Goal: Information Seeking & Learning: Learn about a topic

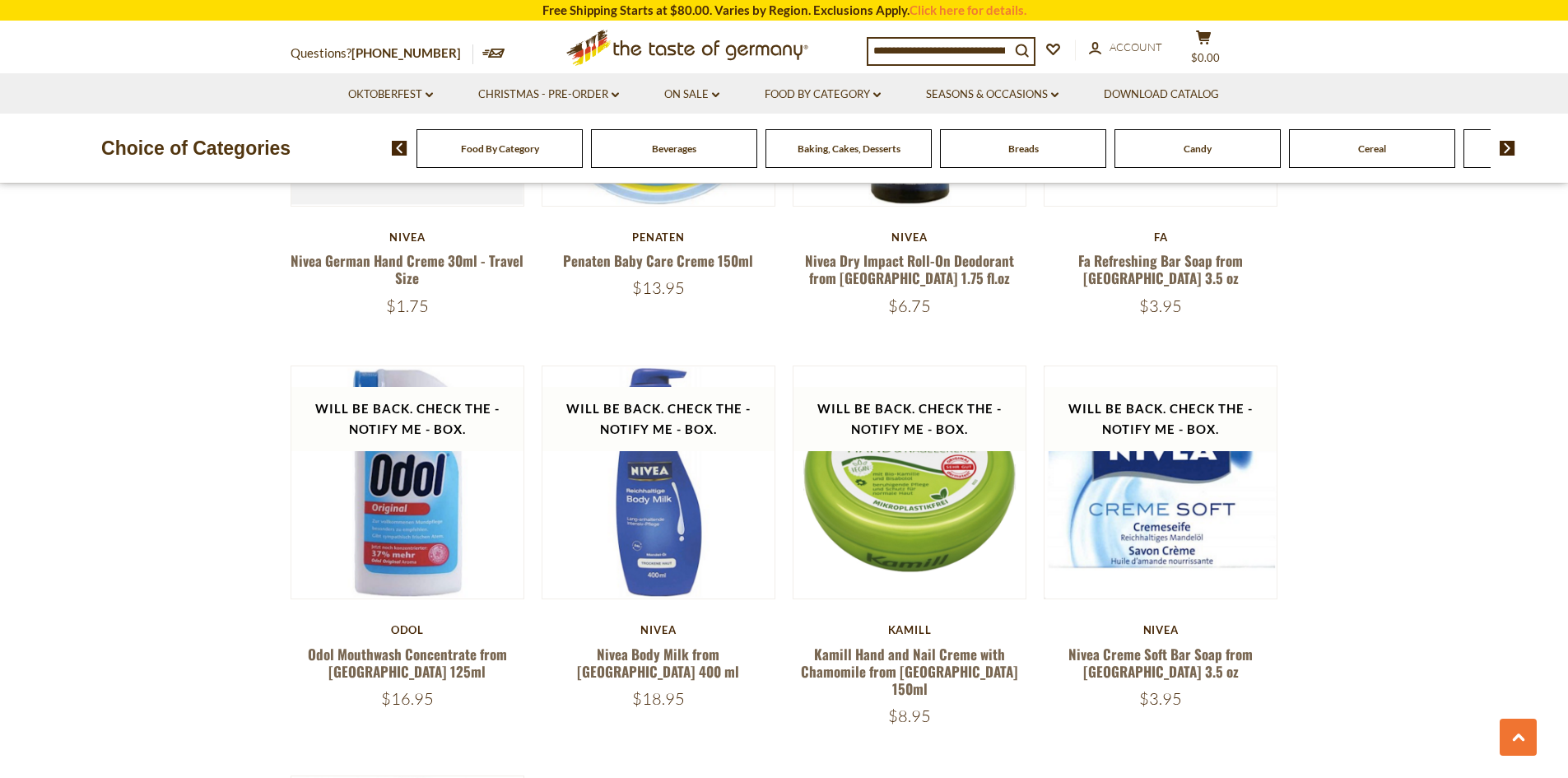
scroll to position [2387, 0]
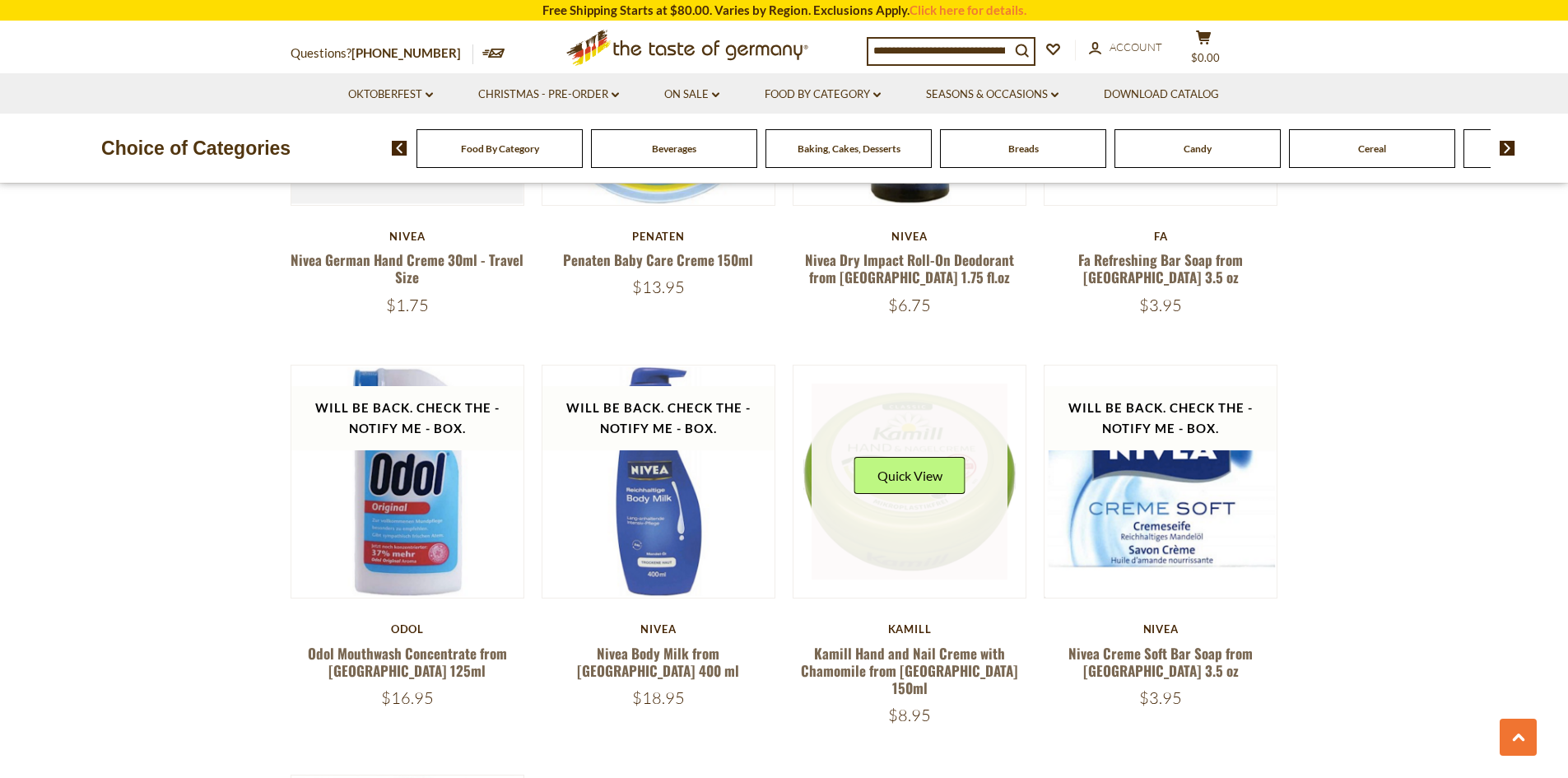
click at [919, 509] on link at bounding box center [909, 482] width 196 height 196
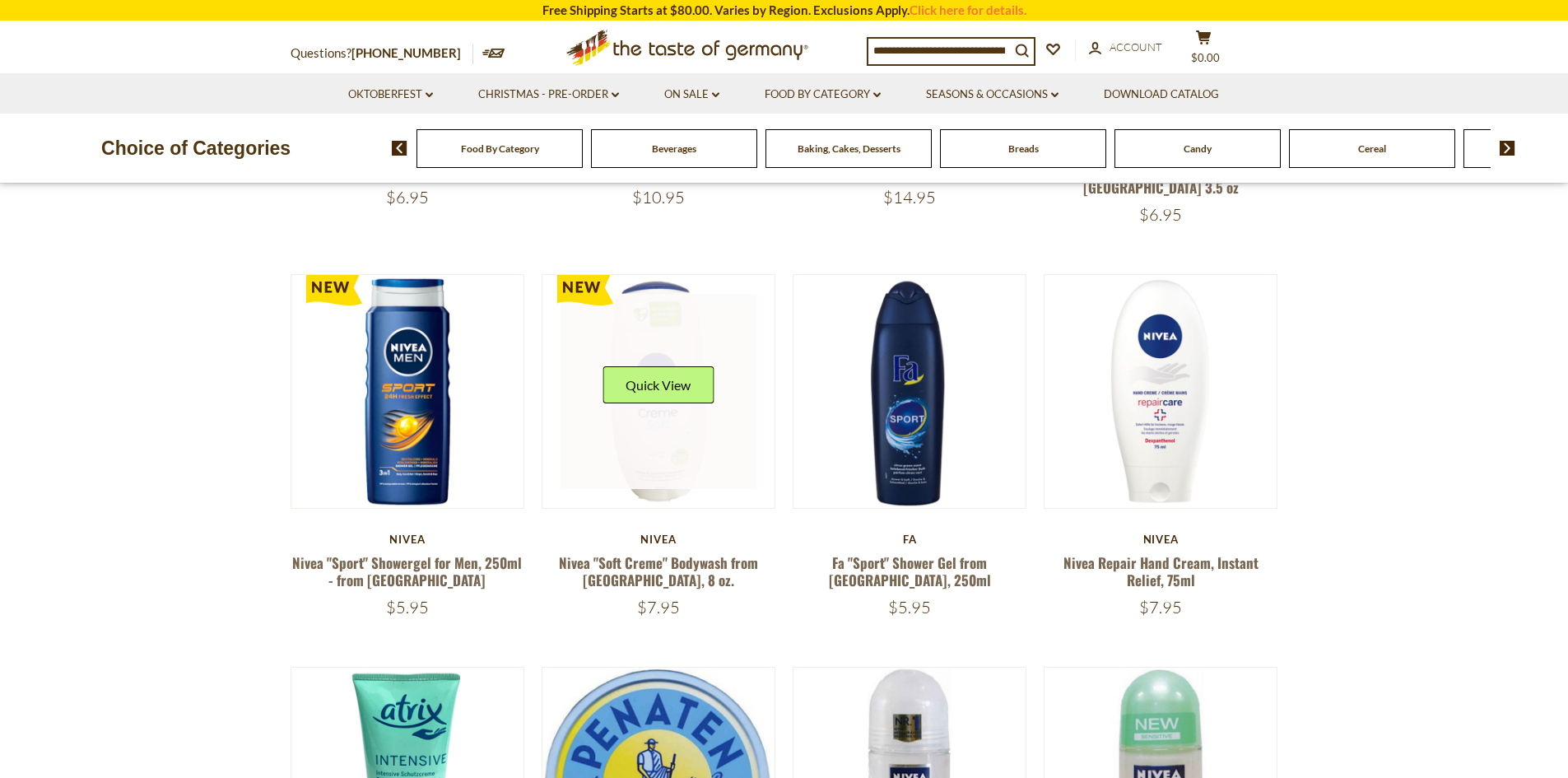
scroll to position [494, 0]
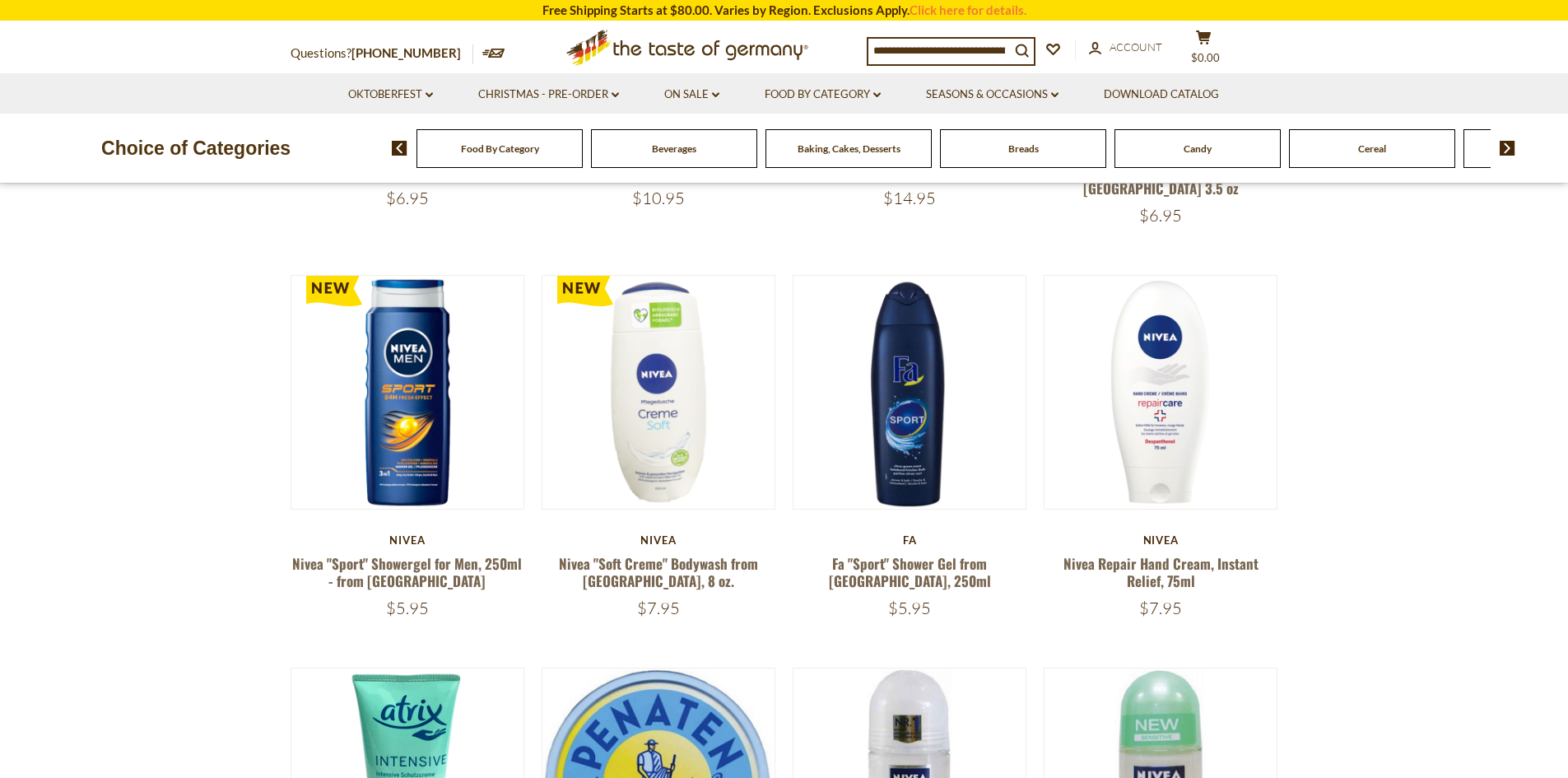
click at [1242, 163] on div "Candy" at bounding box center [1197, 149] width 166 height 38
click at [1173, 146] on div "Candy" at bounding box center [1197, 149] width 166 height 38
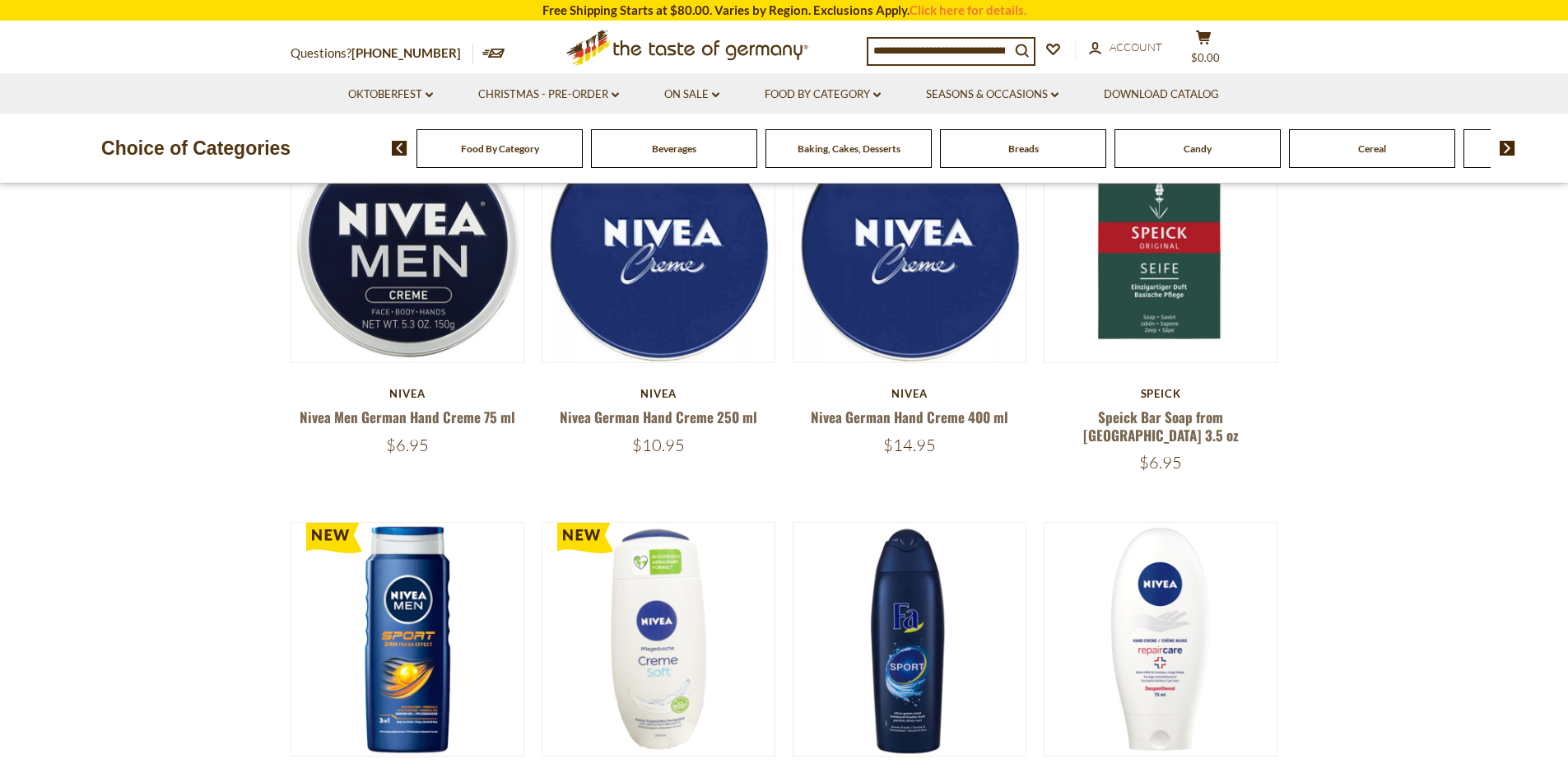
scroll to position [0, 0]
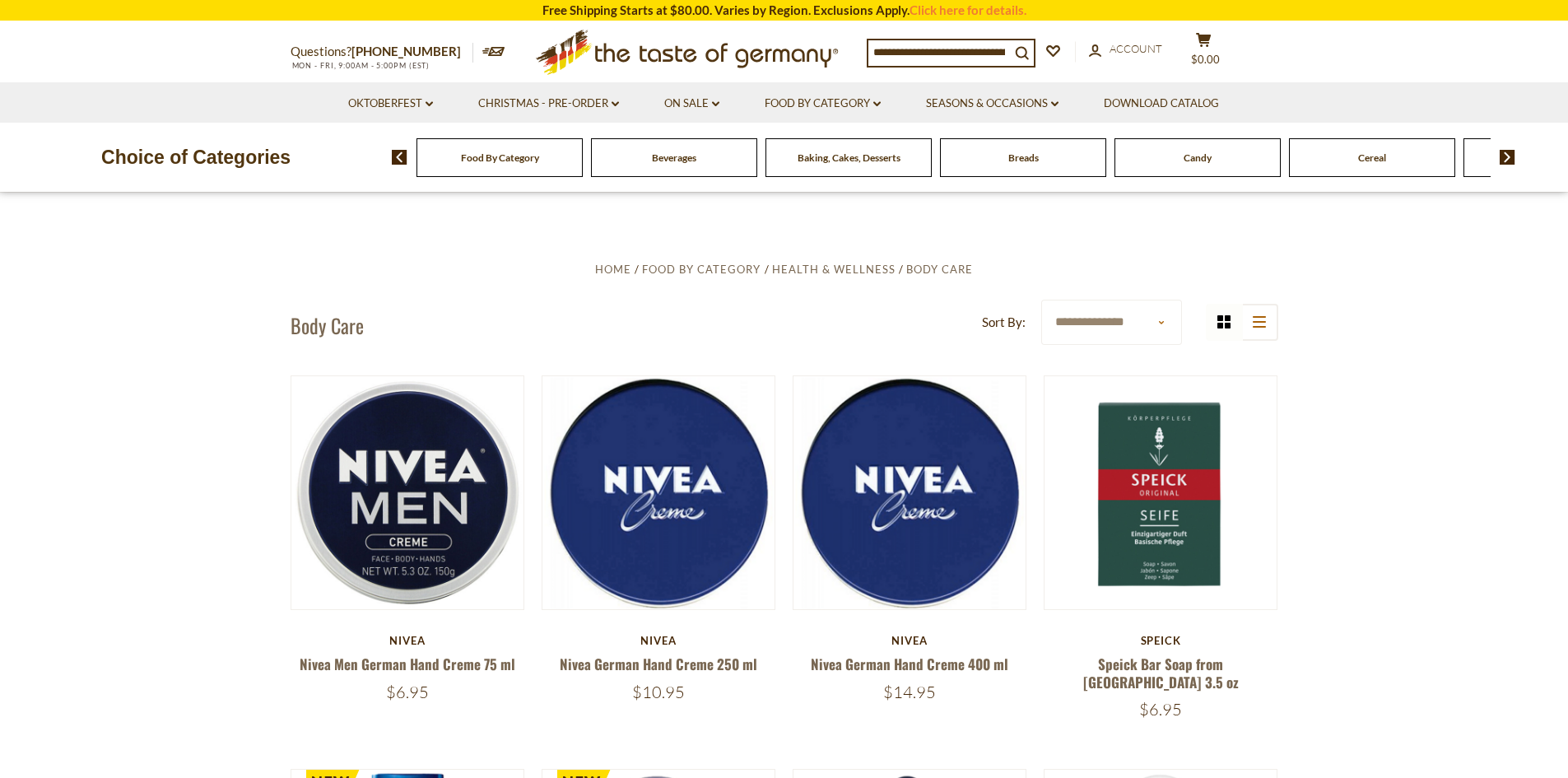
click at [392, 158] on img at bounding box center [399, 156] width 16 height 15
click at [828, 160] on span "Baking, Cakes, Desserts" at bounding box center [841, 157] width 103 height 12
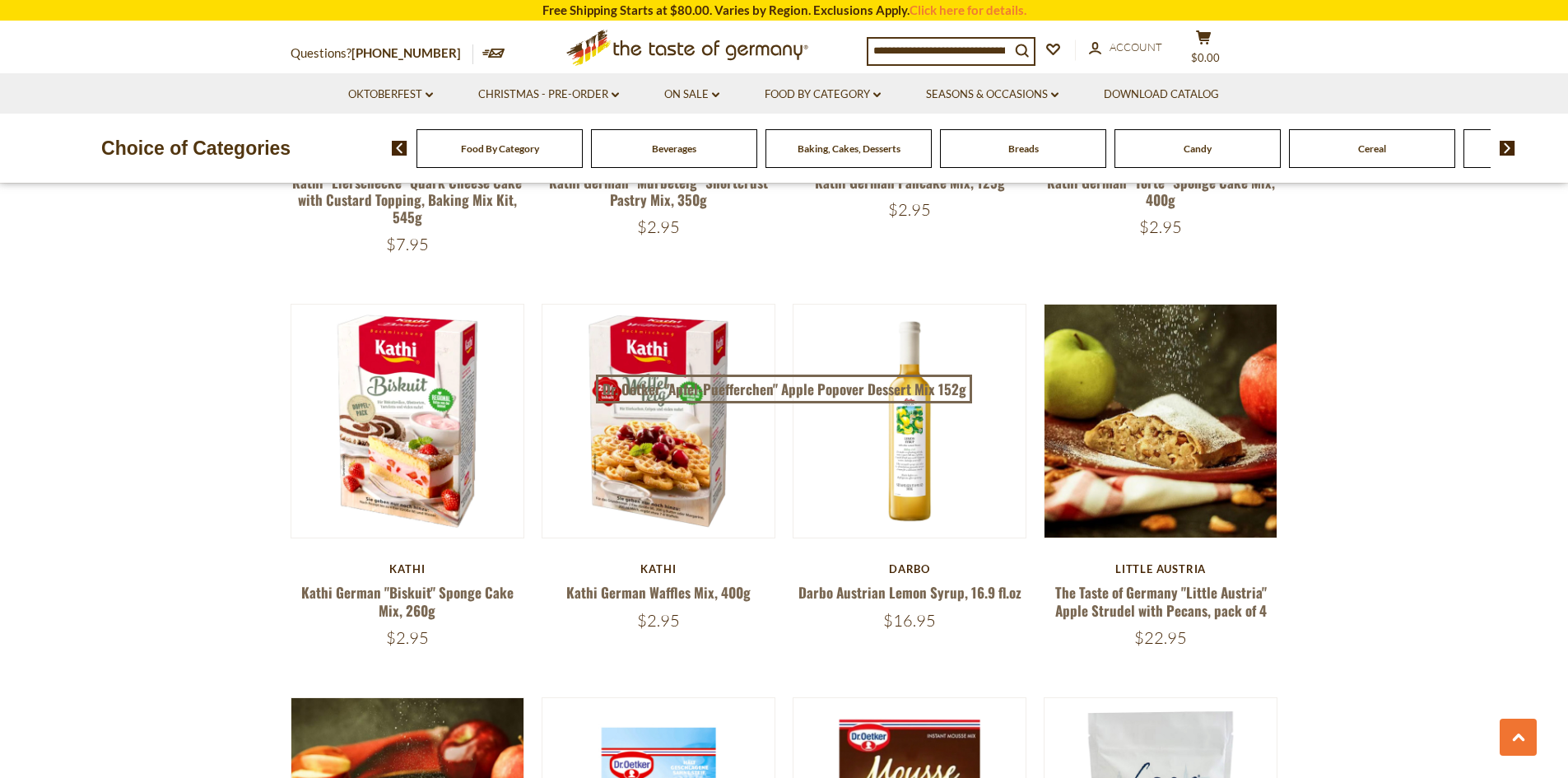
scroll to position [1482, 0]
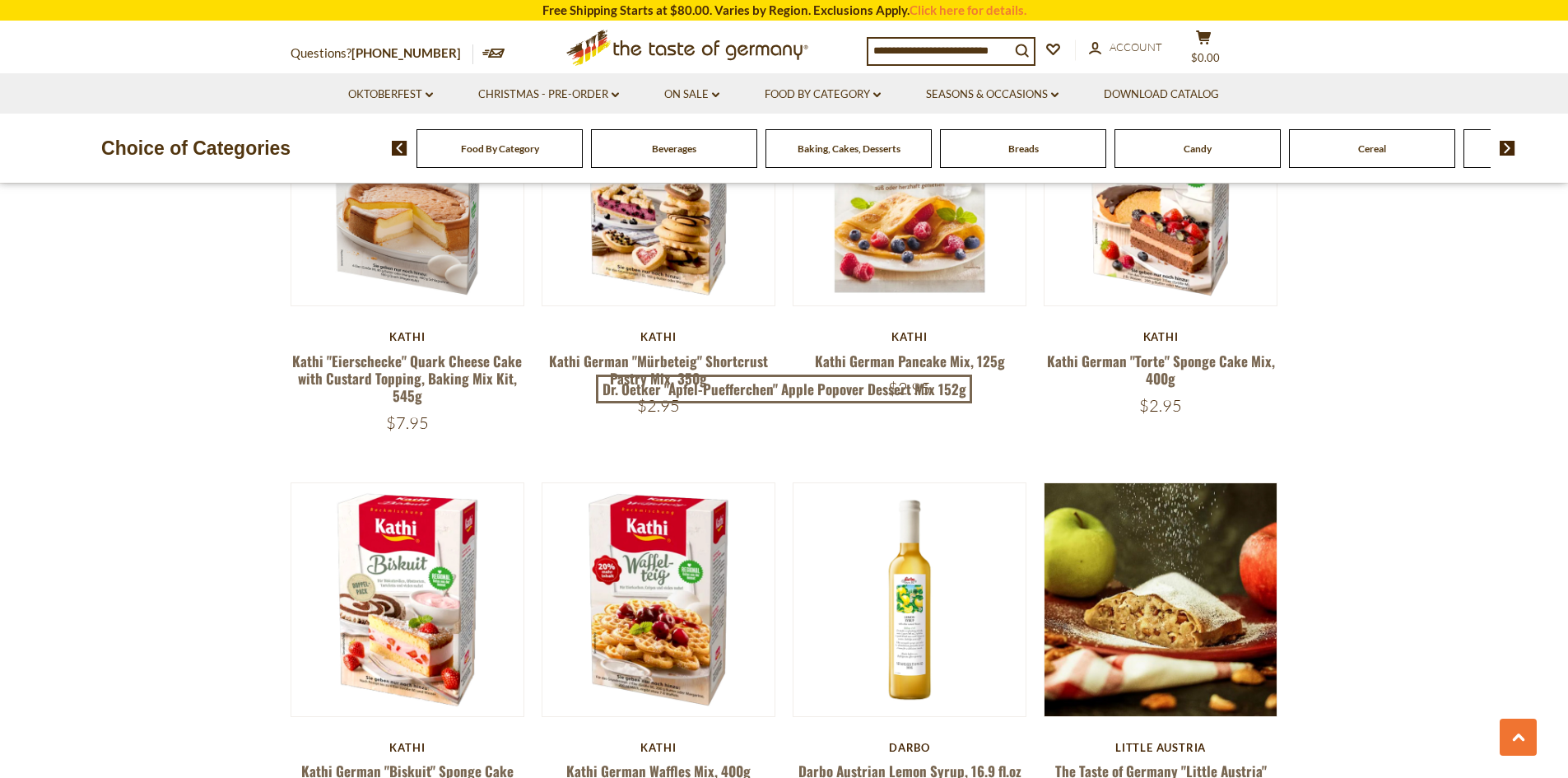
click at [1190, 163] on div "Candy" at bounding box center [1197, 149] width 166 height 38
click at [1189, 153] on span "Candy" at bounding box center [1197, 149] width 28 height 12
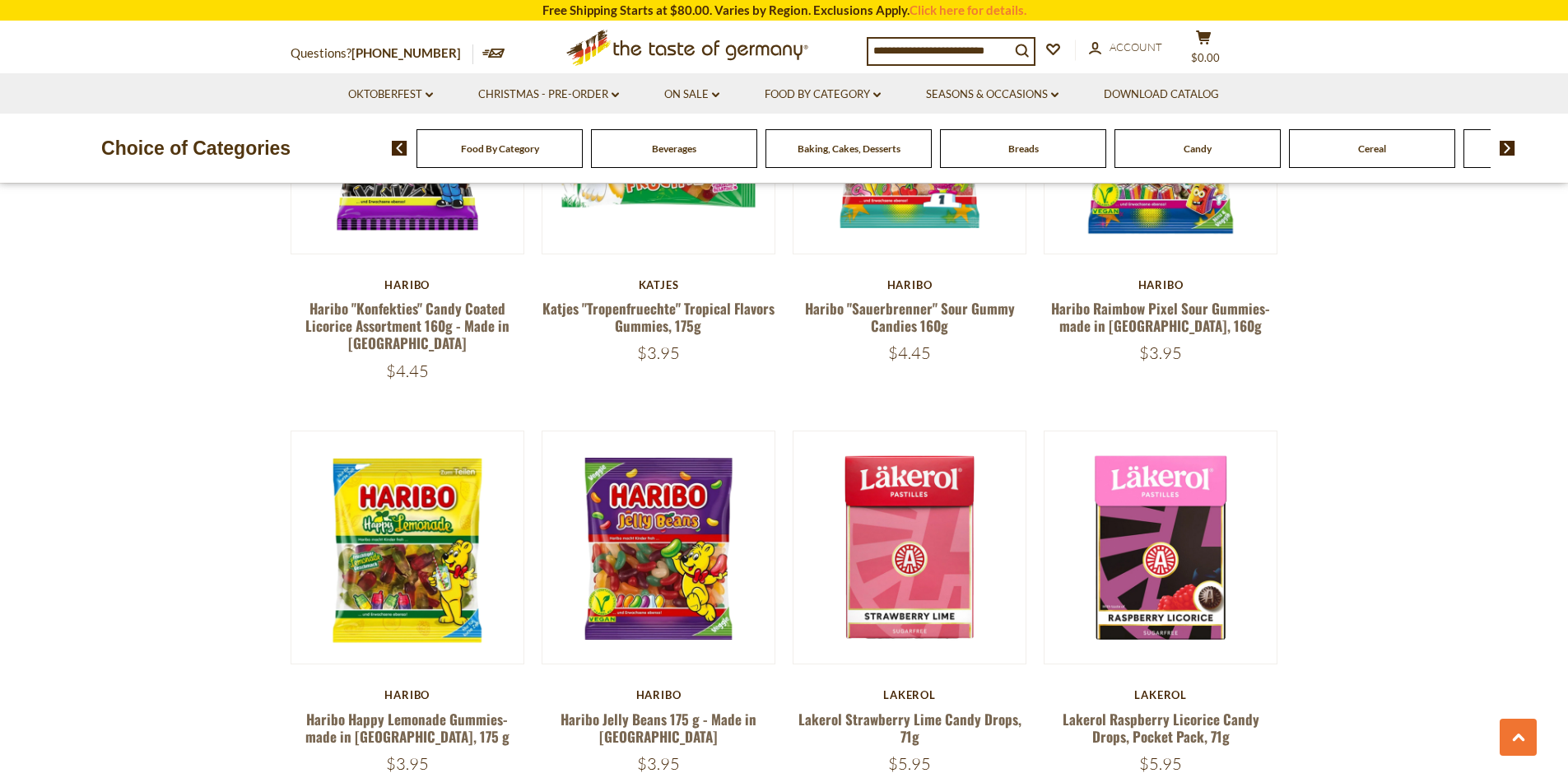
scroll to position [3951, 0]
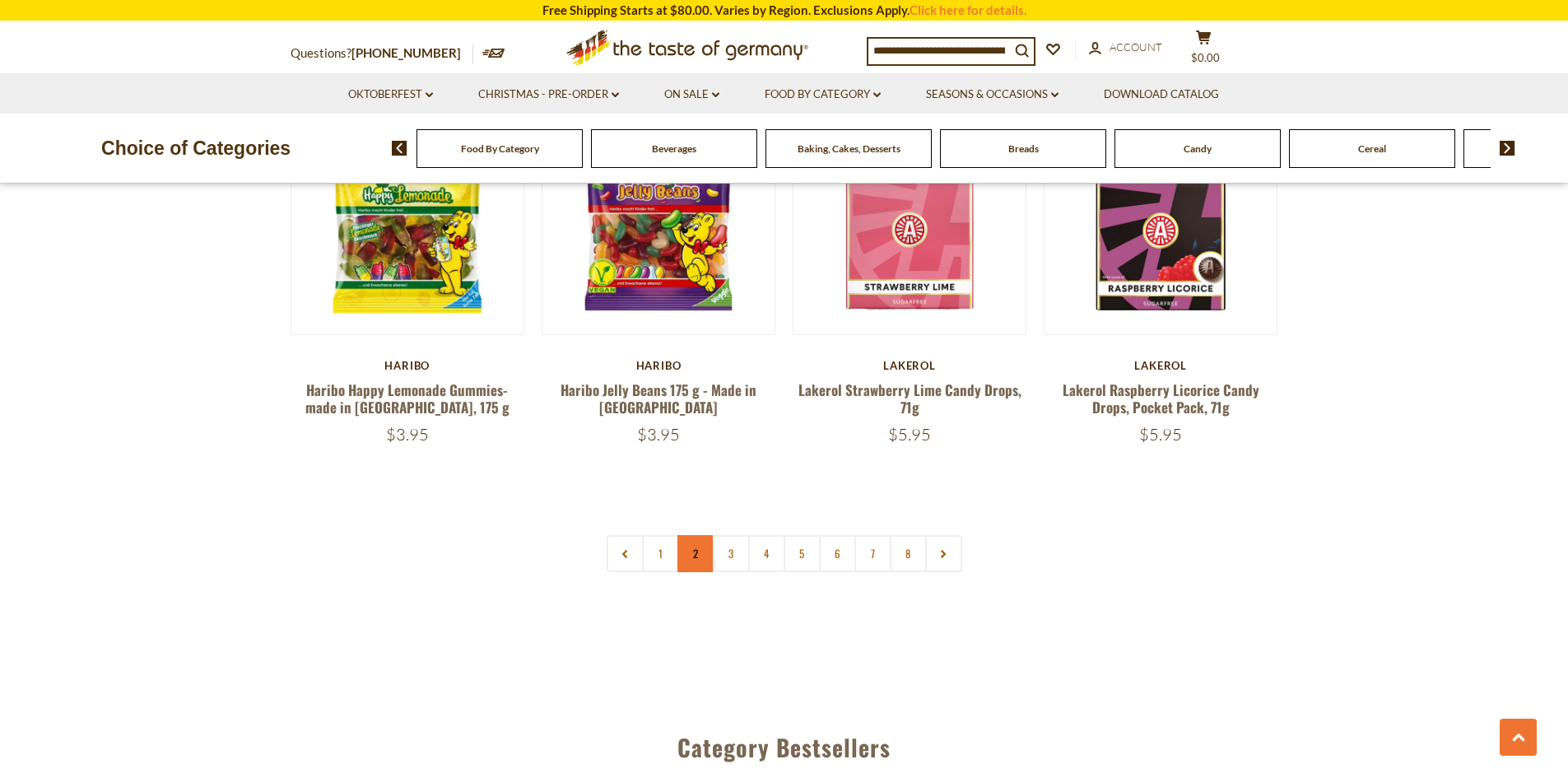
click at [708, 535] on link "2" at bounding box center [696, 553] width 37 height 37
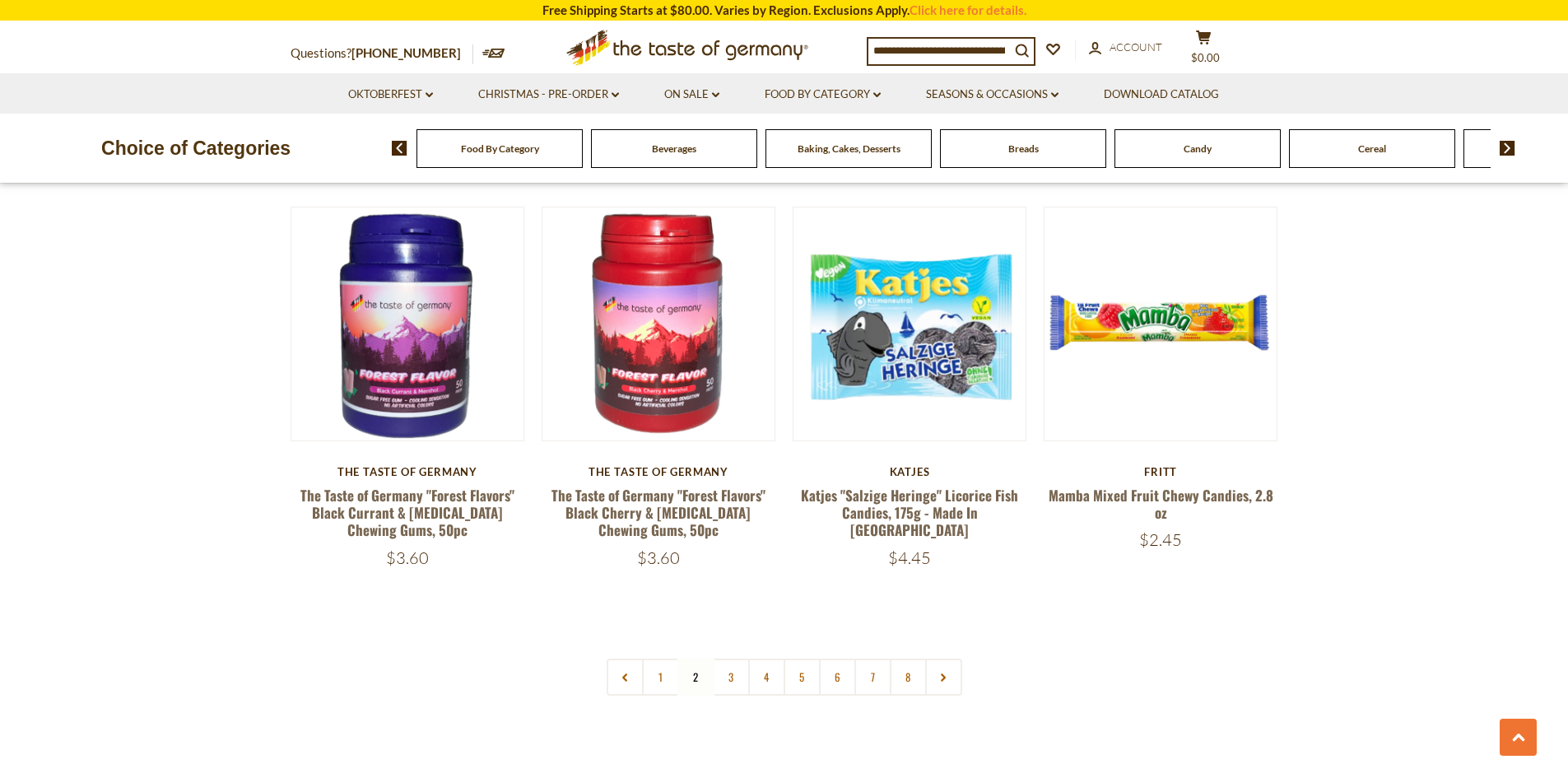
scroll to position [3820, 0]
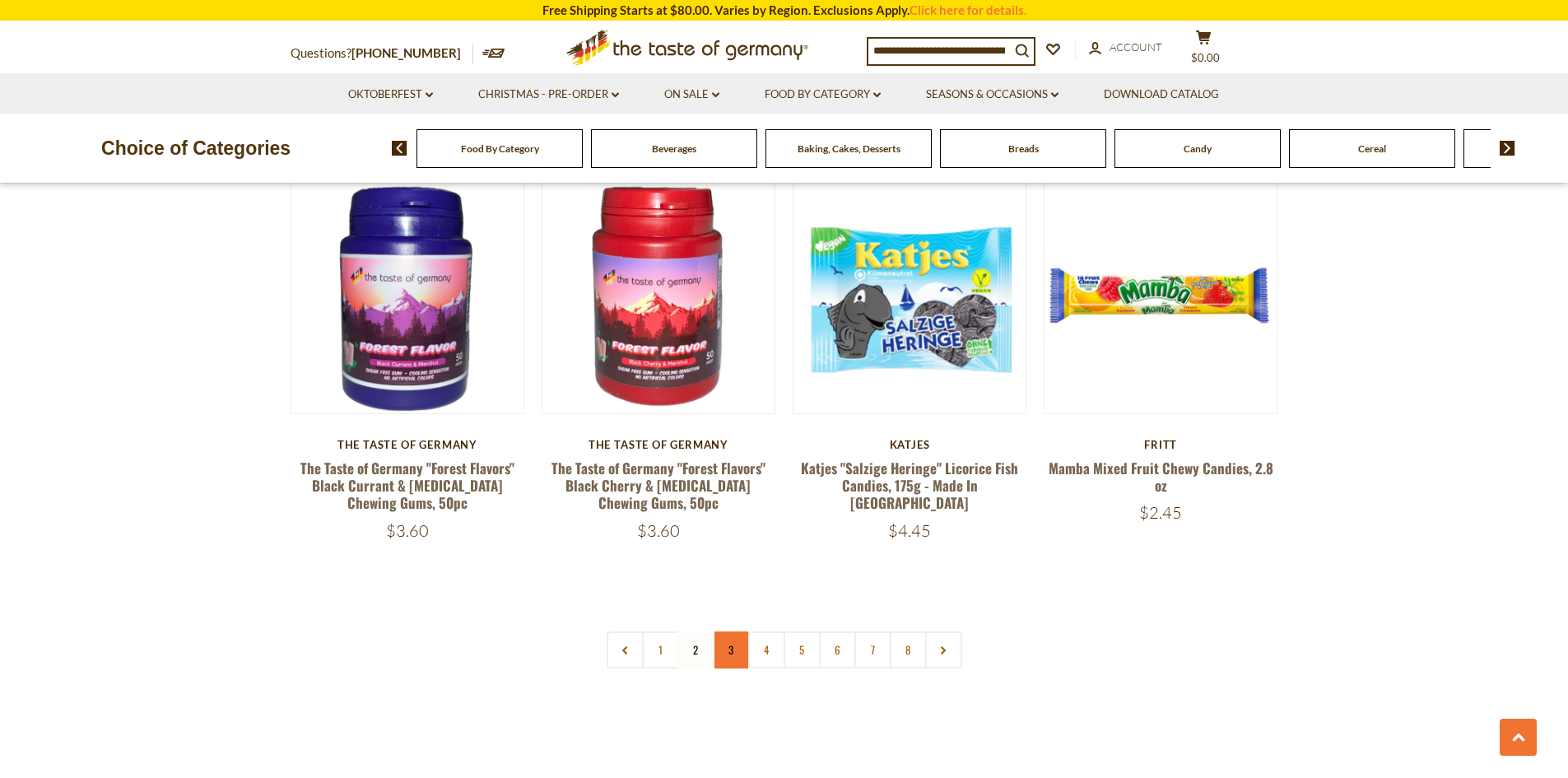
click at [729, 631] on link "3" at bounding box center [731, 649] width 37 height 37
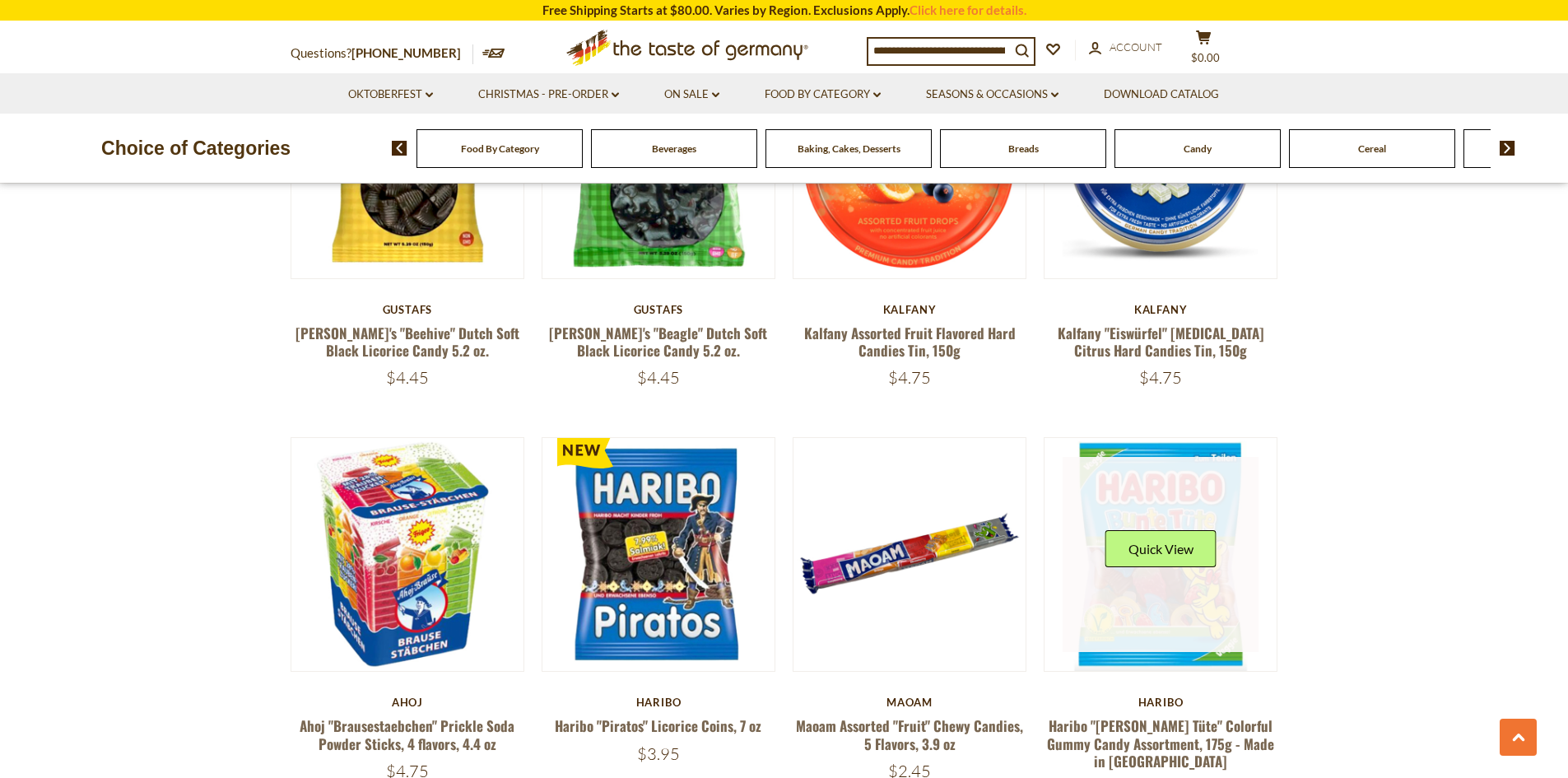
scroll to position [3656, 0]
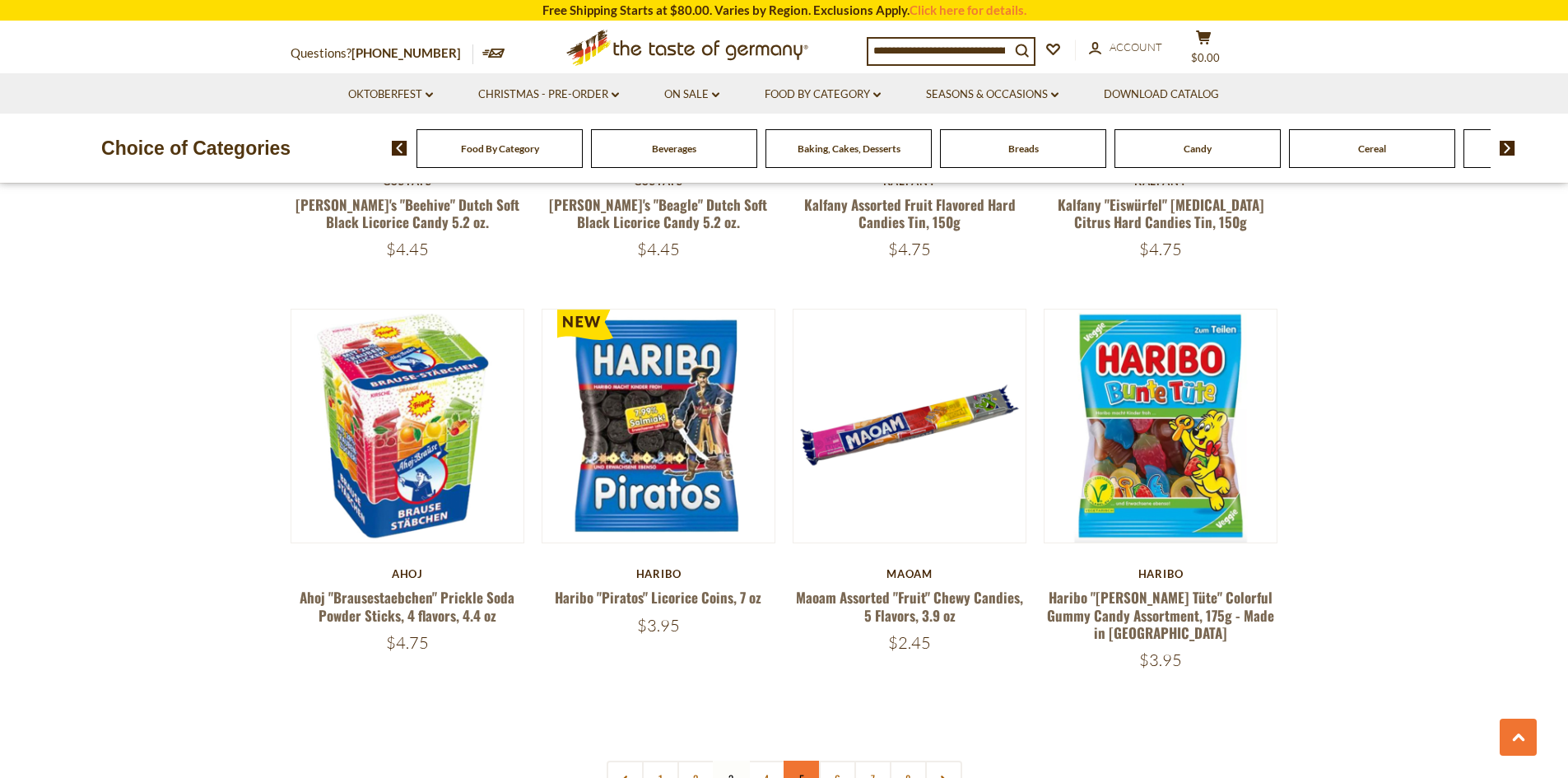
click at [798, 761] on link "5" at bounding box center [801, 779] width 37 height 37
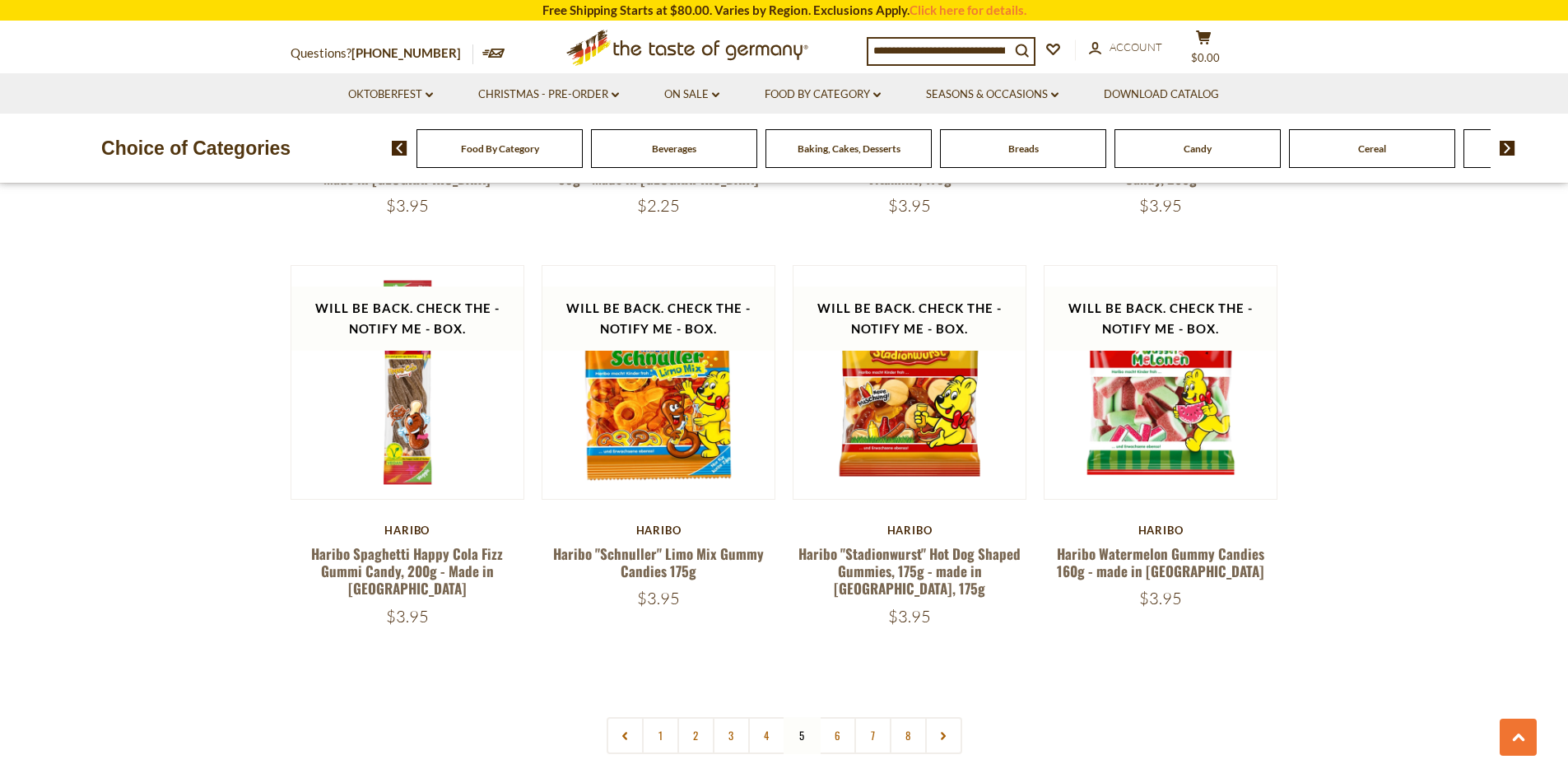
scroll to position [3738, 0]
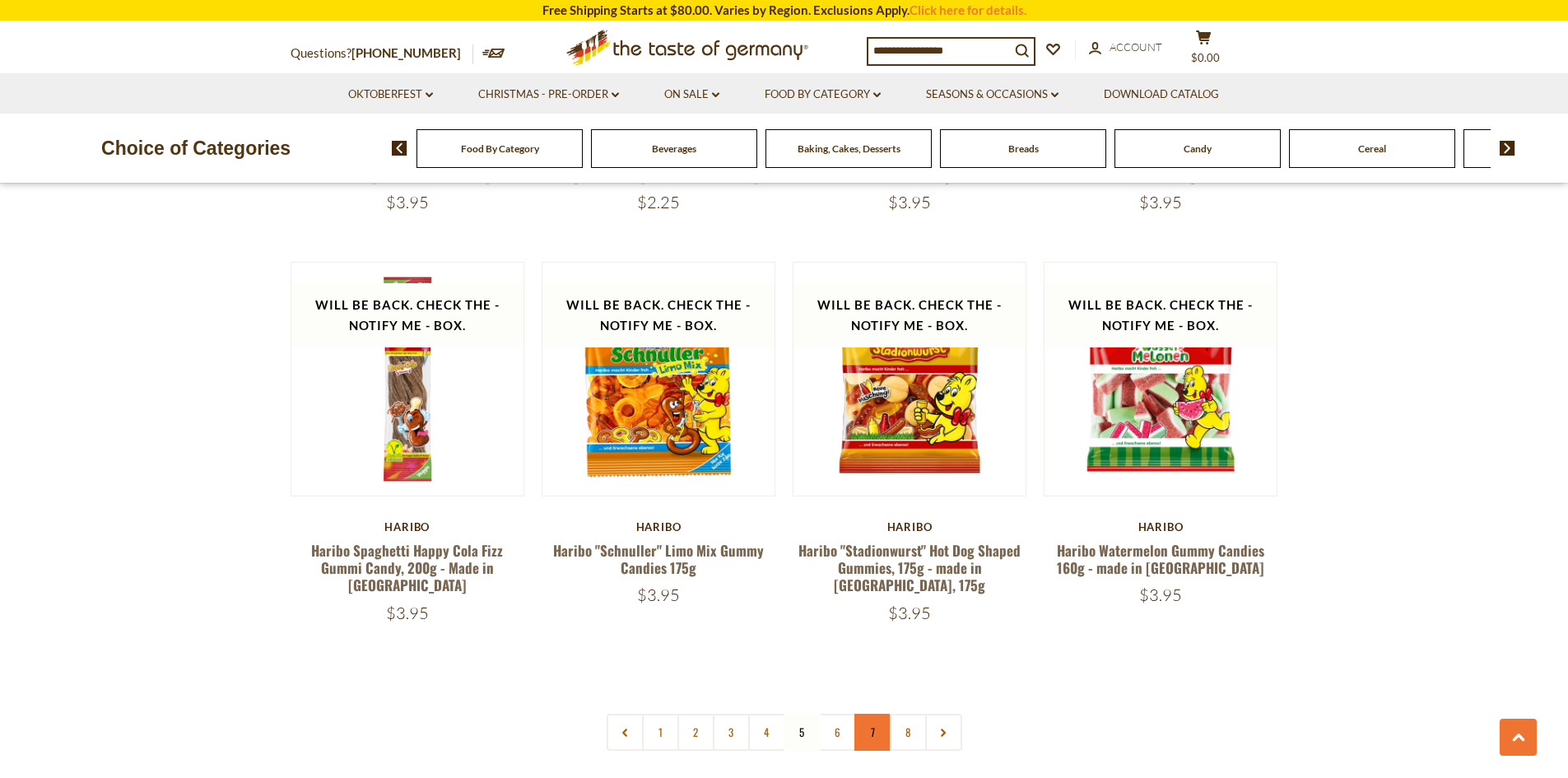
click at [858, 713] on link "7" at bounding box center [872, 732] width 37 height 37
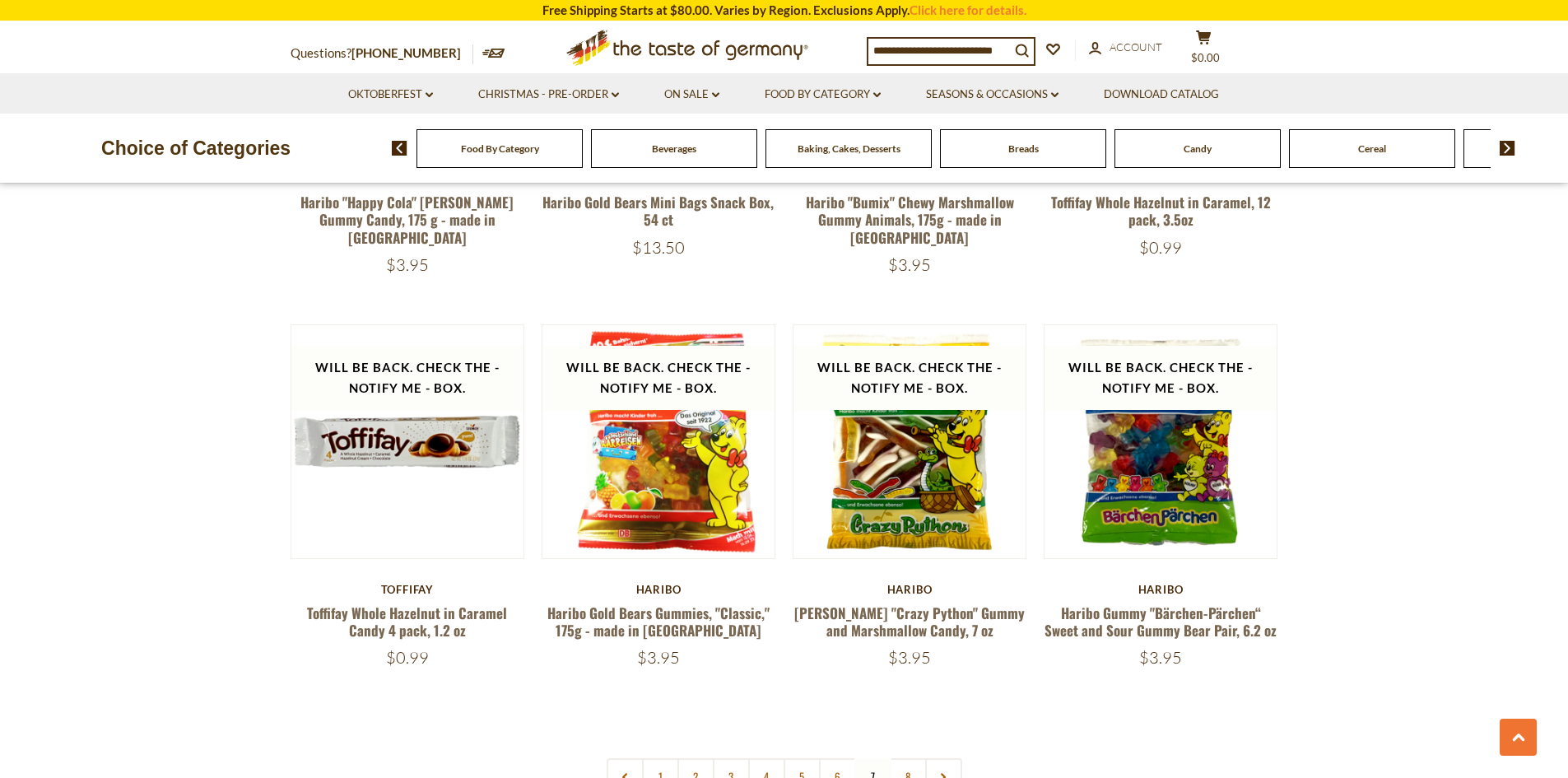
scroll to position [3820, 0]
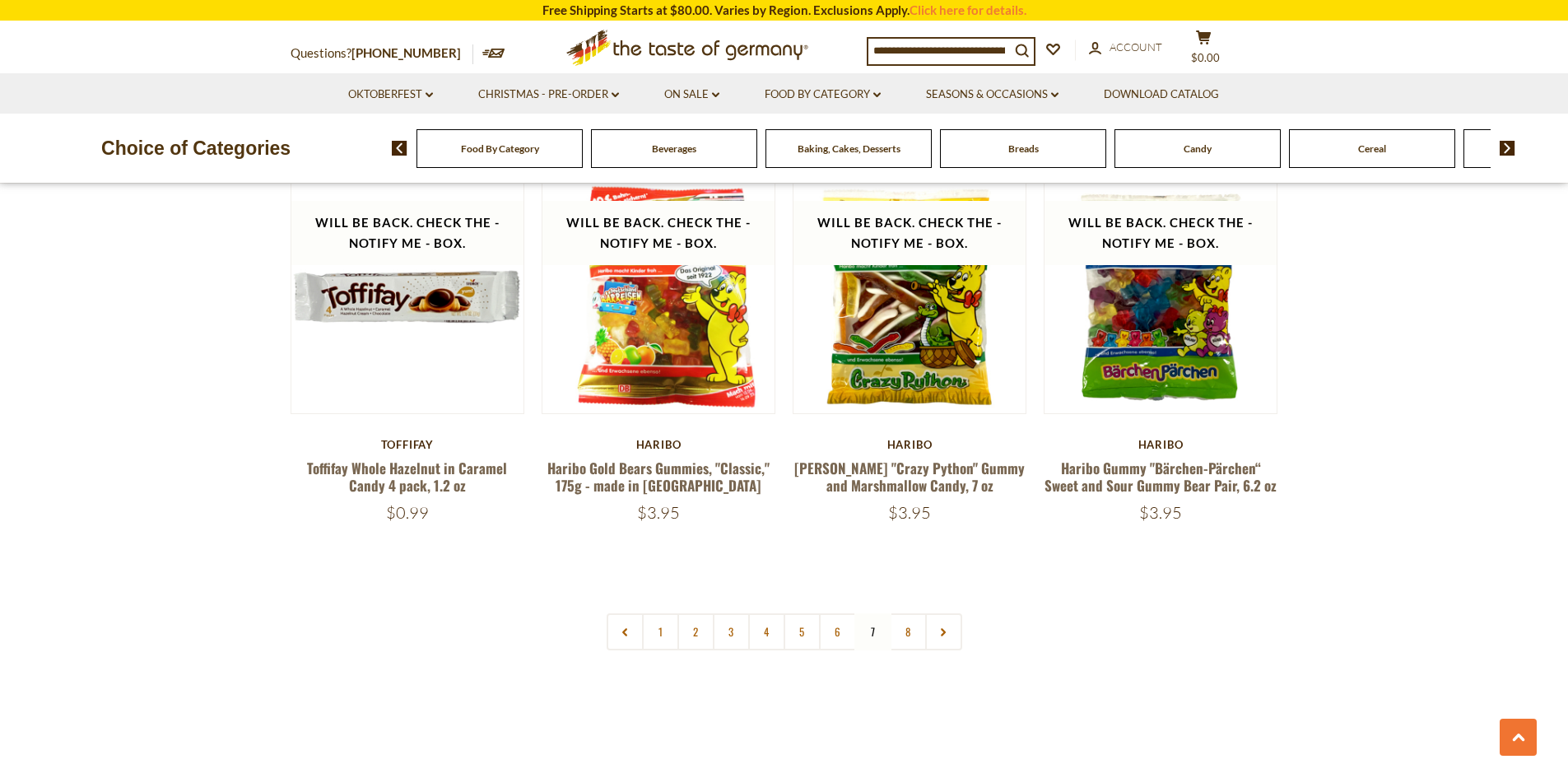
click at [940, 614] on link at bounding box center [943, 632] width 37 height 37
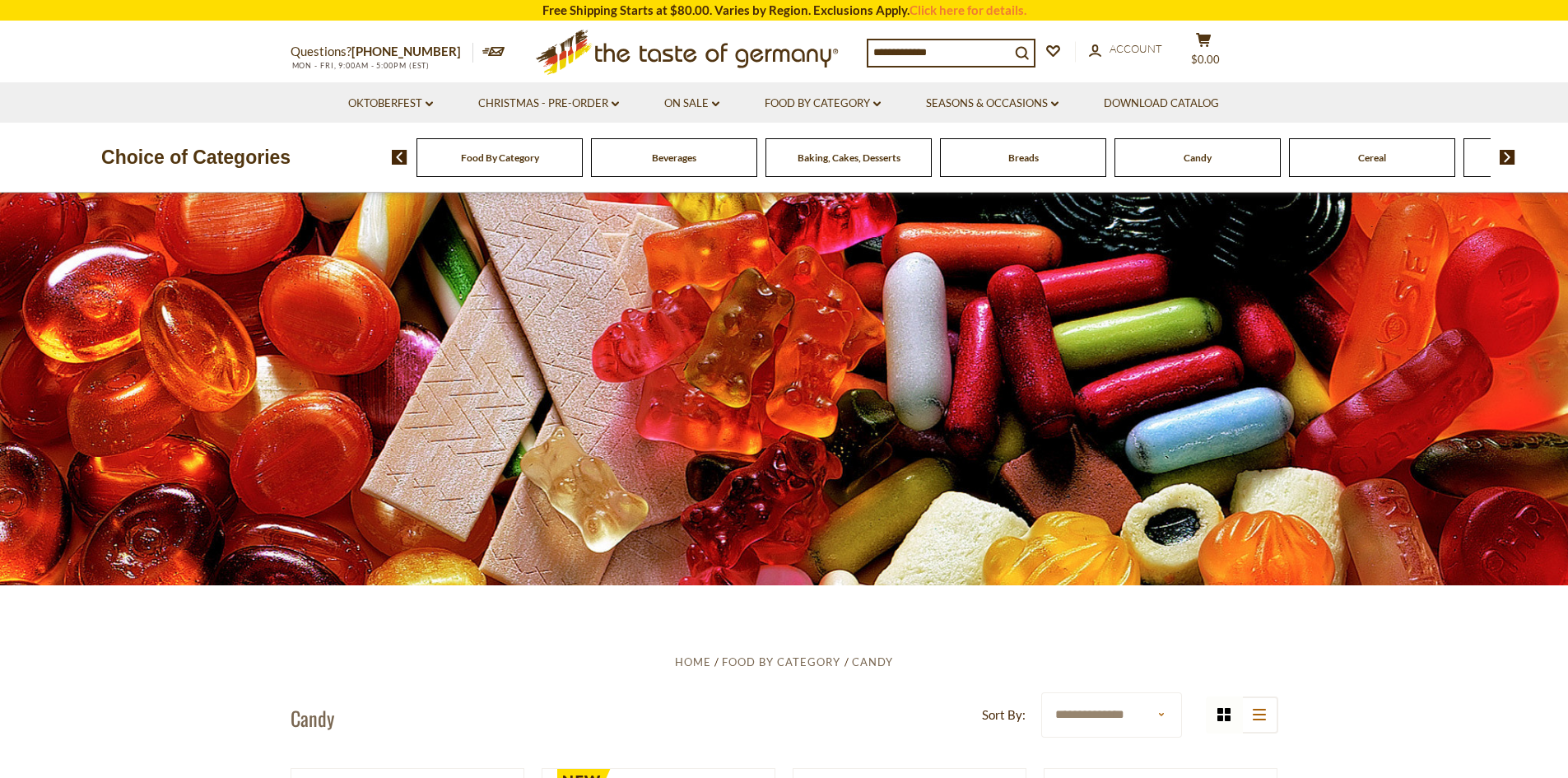
click at [1505, 156] on img at bounding box center [1508, 156] width 16 height 15
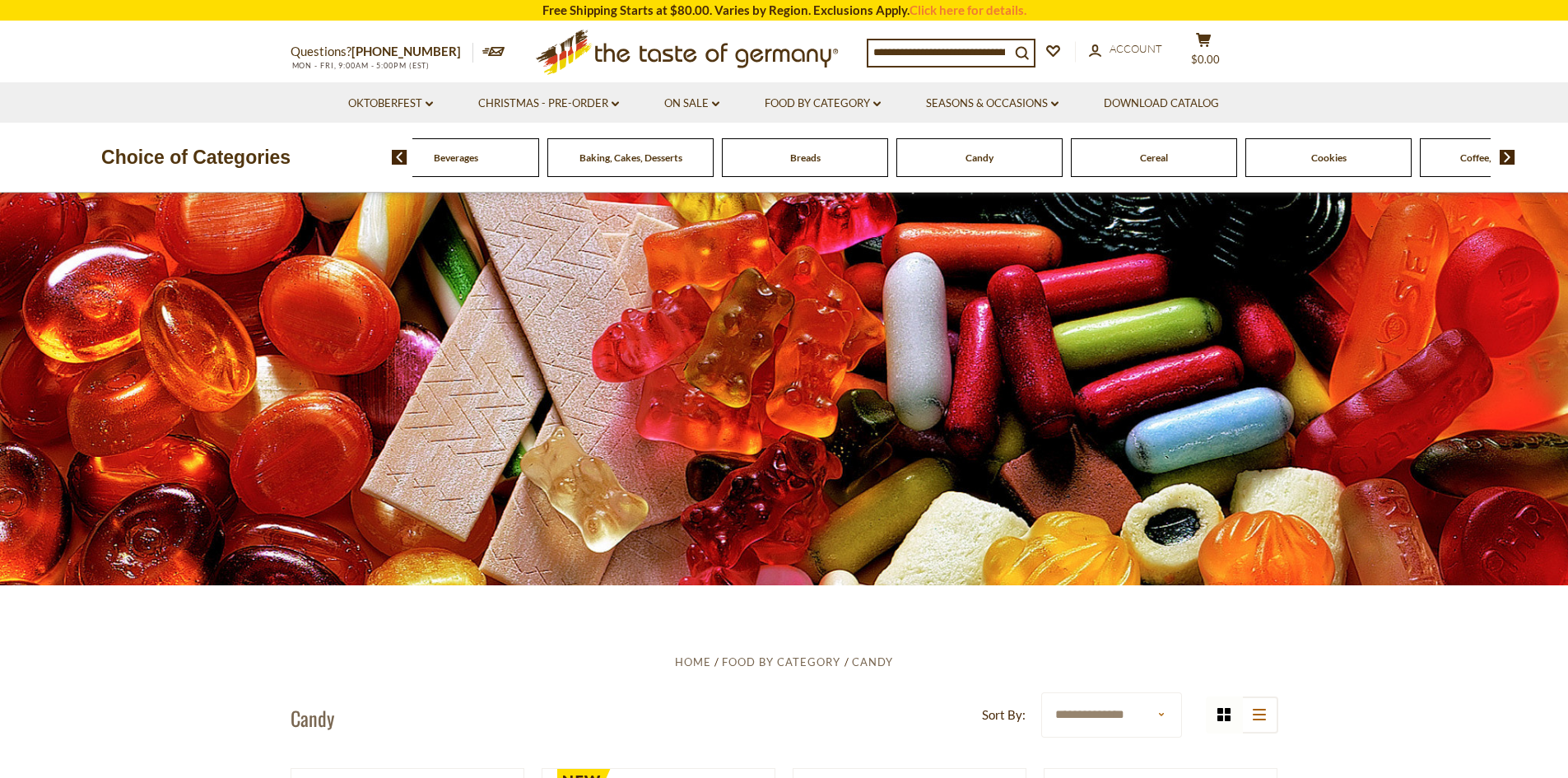
click at [1506, 156] on img at bounding box center [1508, 156] width 16 height 15
click at [1440, 155] on span "Chocolate & Marzipan" at bounding box center [1459, 157] width 98 height 12
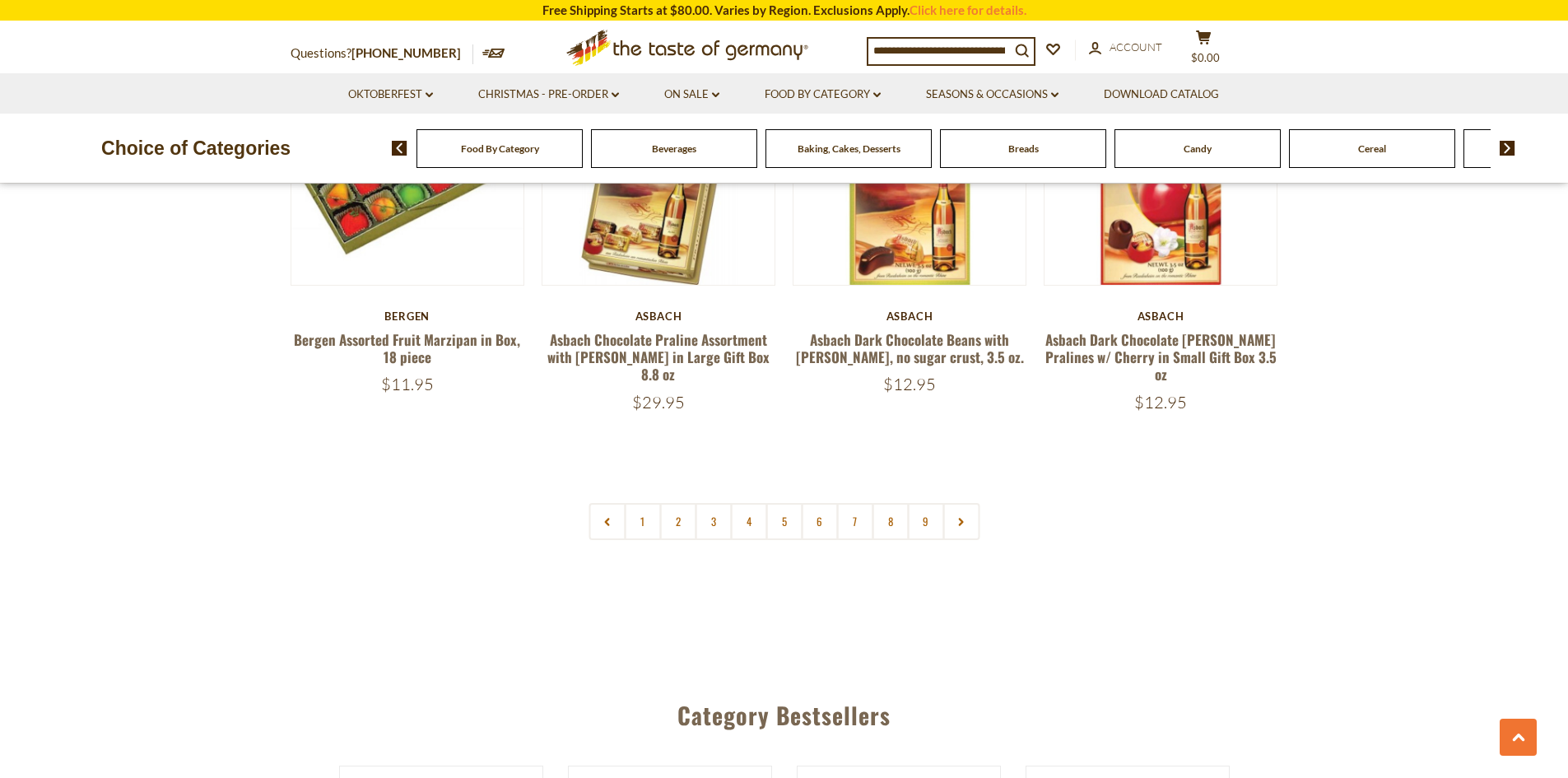
scroll to position [3951, 0]
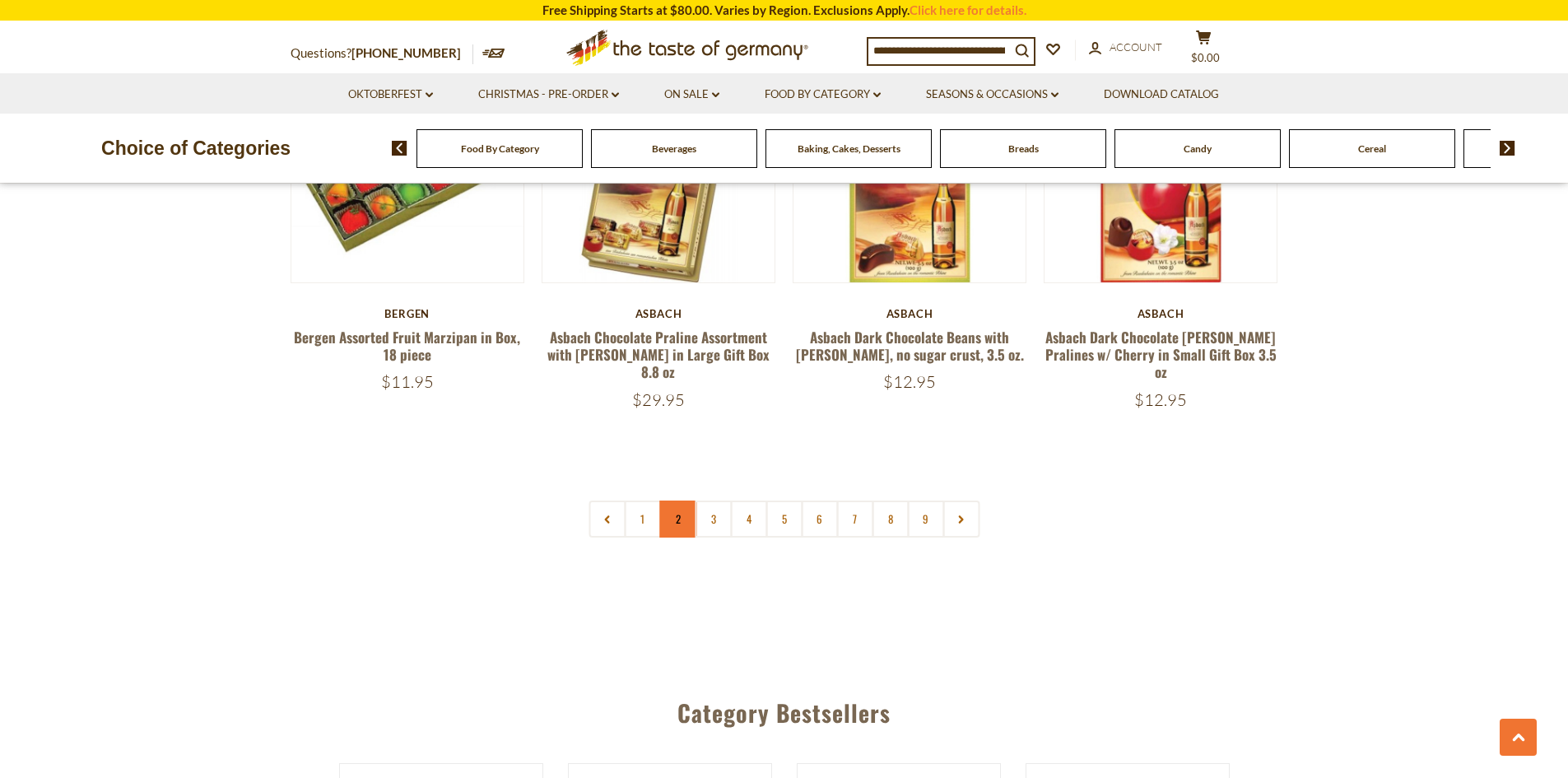
click at [670, 508] on link "2" at bounding box center [677, 519] width 37 height 37
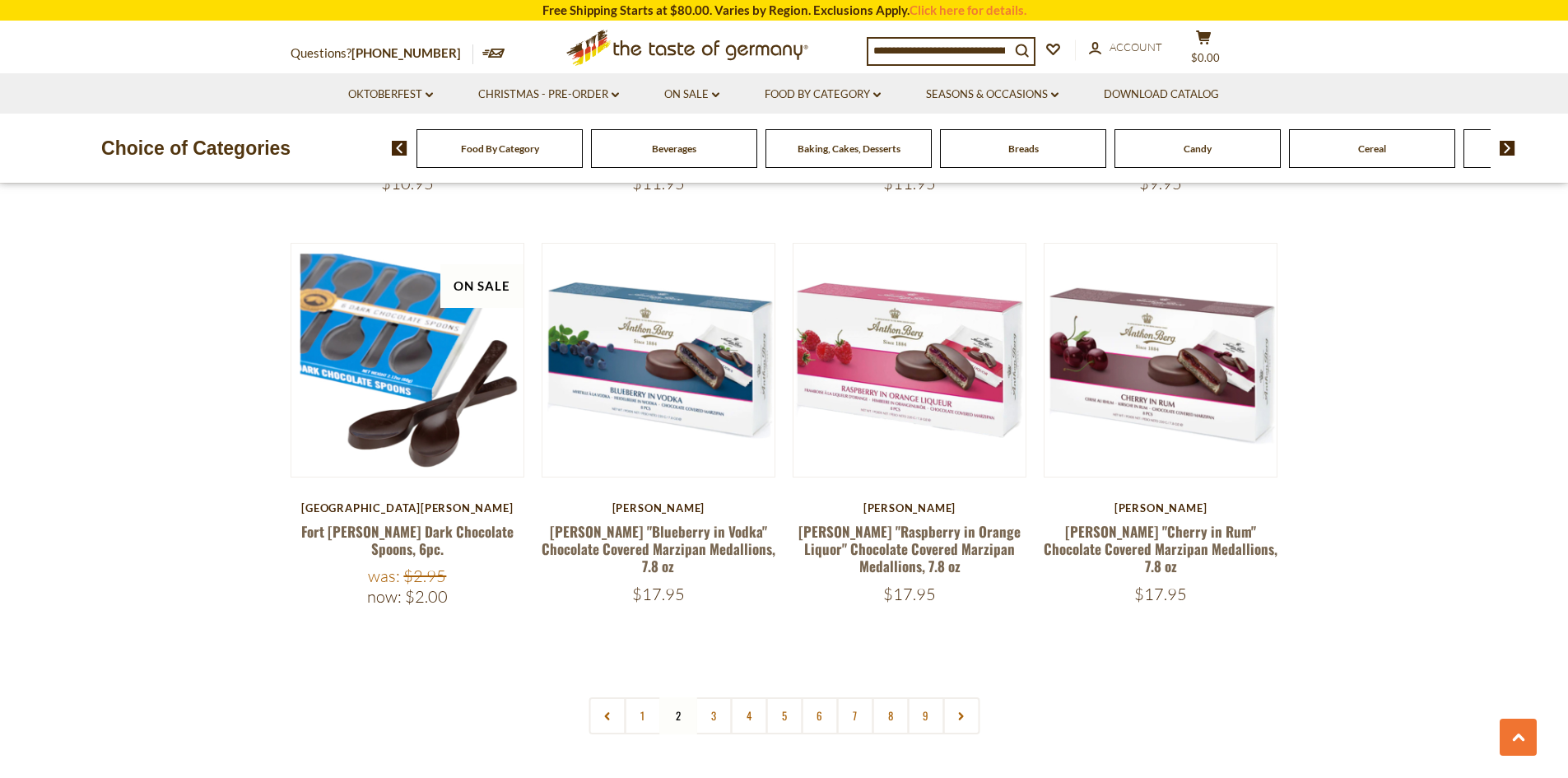
scroll to position [3820, 0]
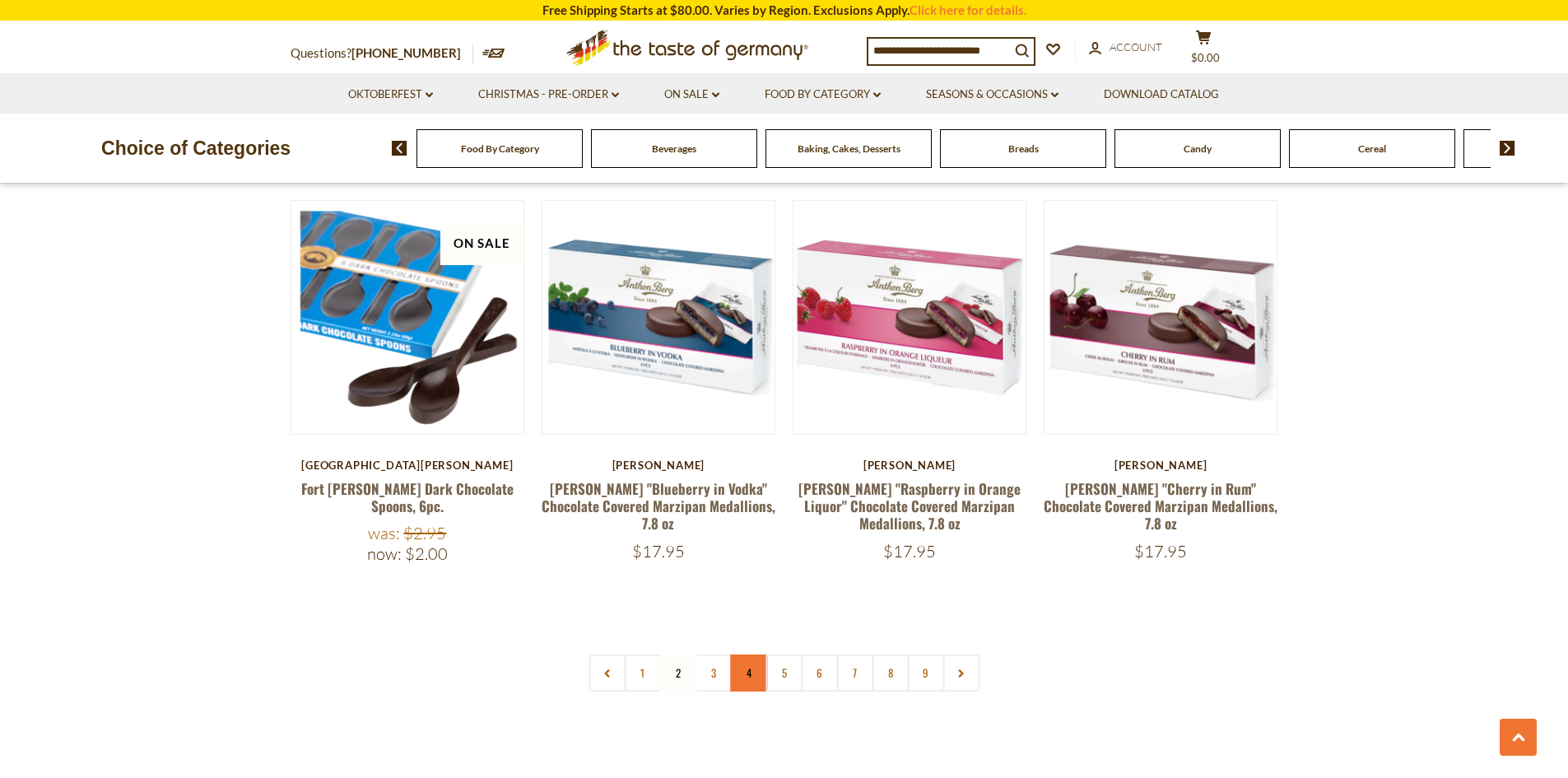
click at [742, 655] on link "4" at bounding box center [748, 673] width 37 height 37
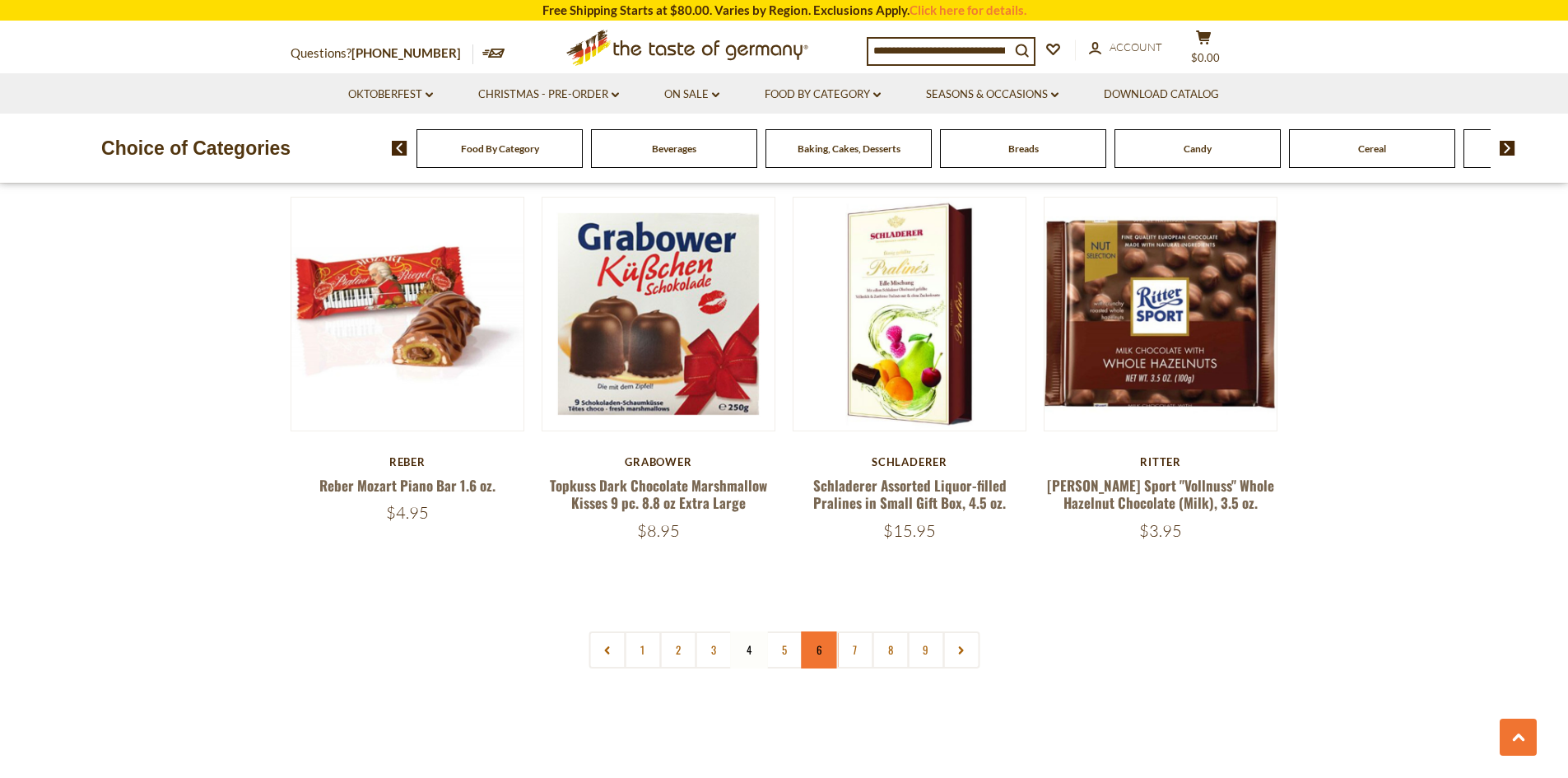
click at [816, 631] on link "6" at bounding box center [819, 649] width 37 height 37
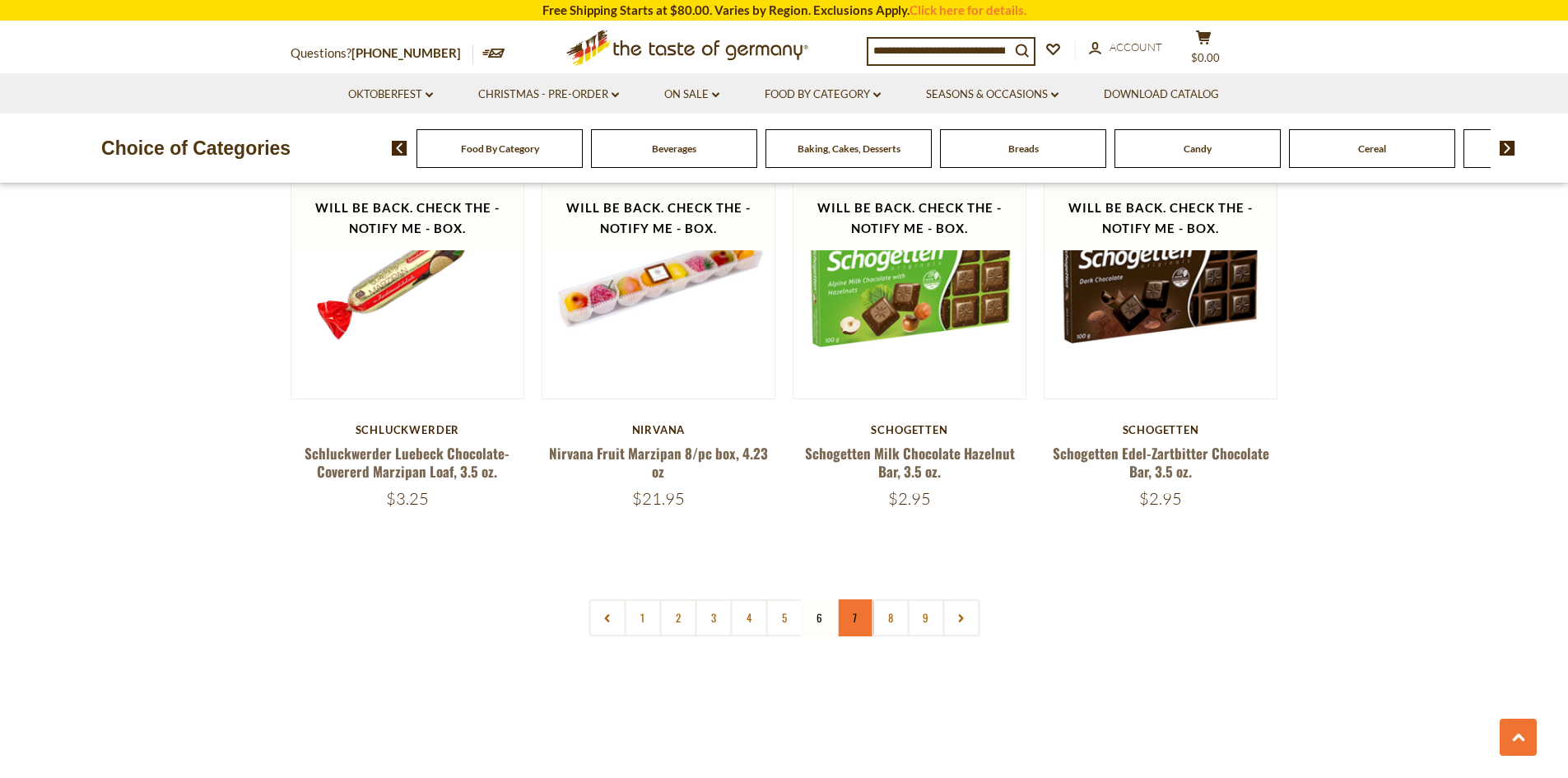
click at [858, 624] on link "7" at bounding box center [855, 618] width 37 height 37
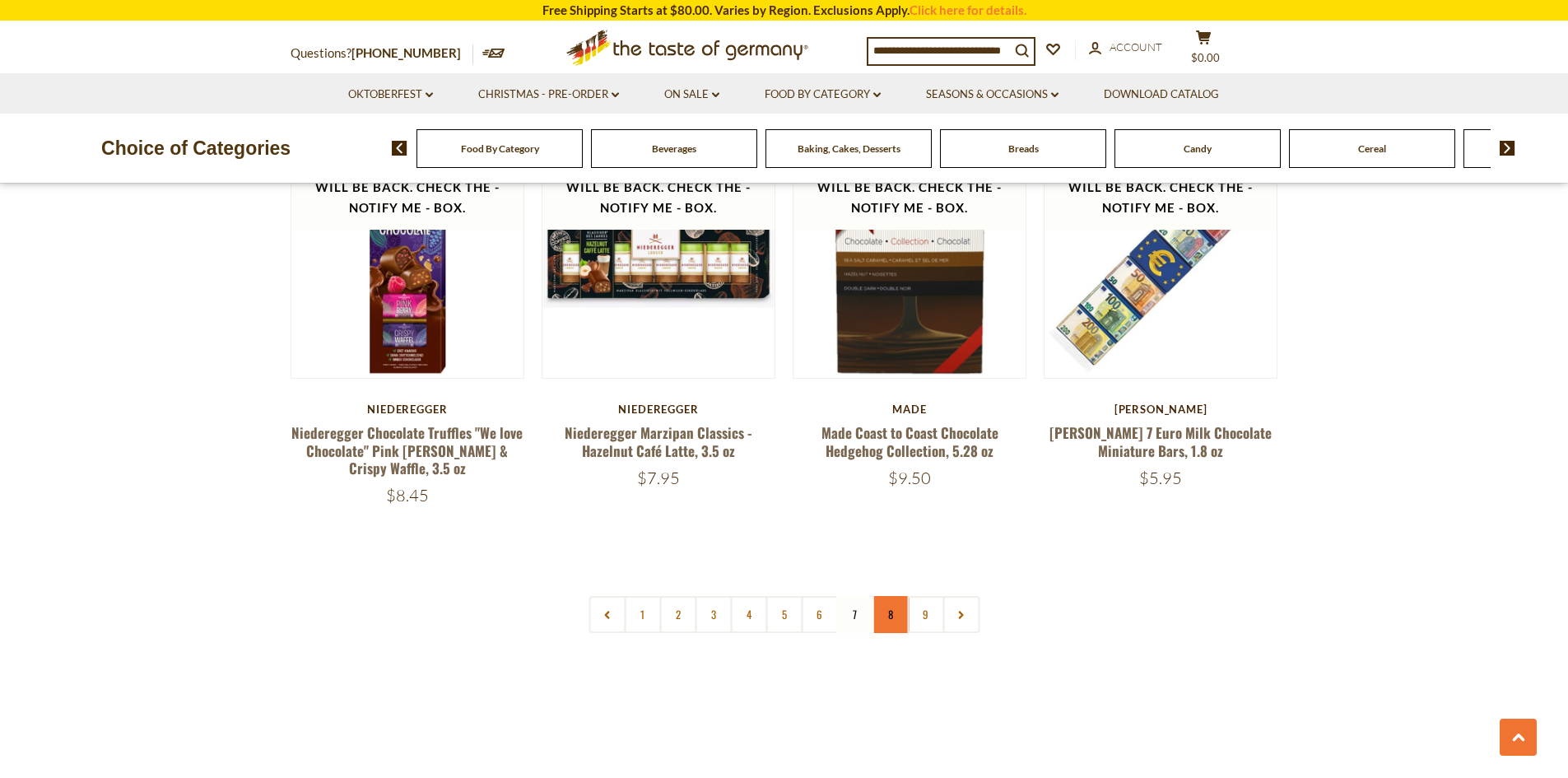
click at [891, 618] on link "8" at bounding box center [890, 615] width 37 height 37
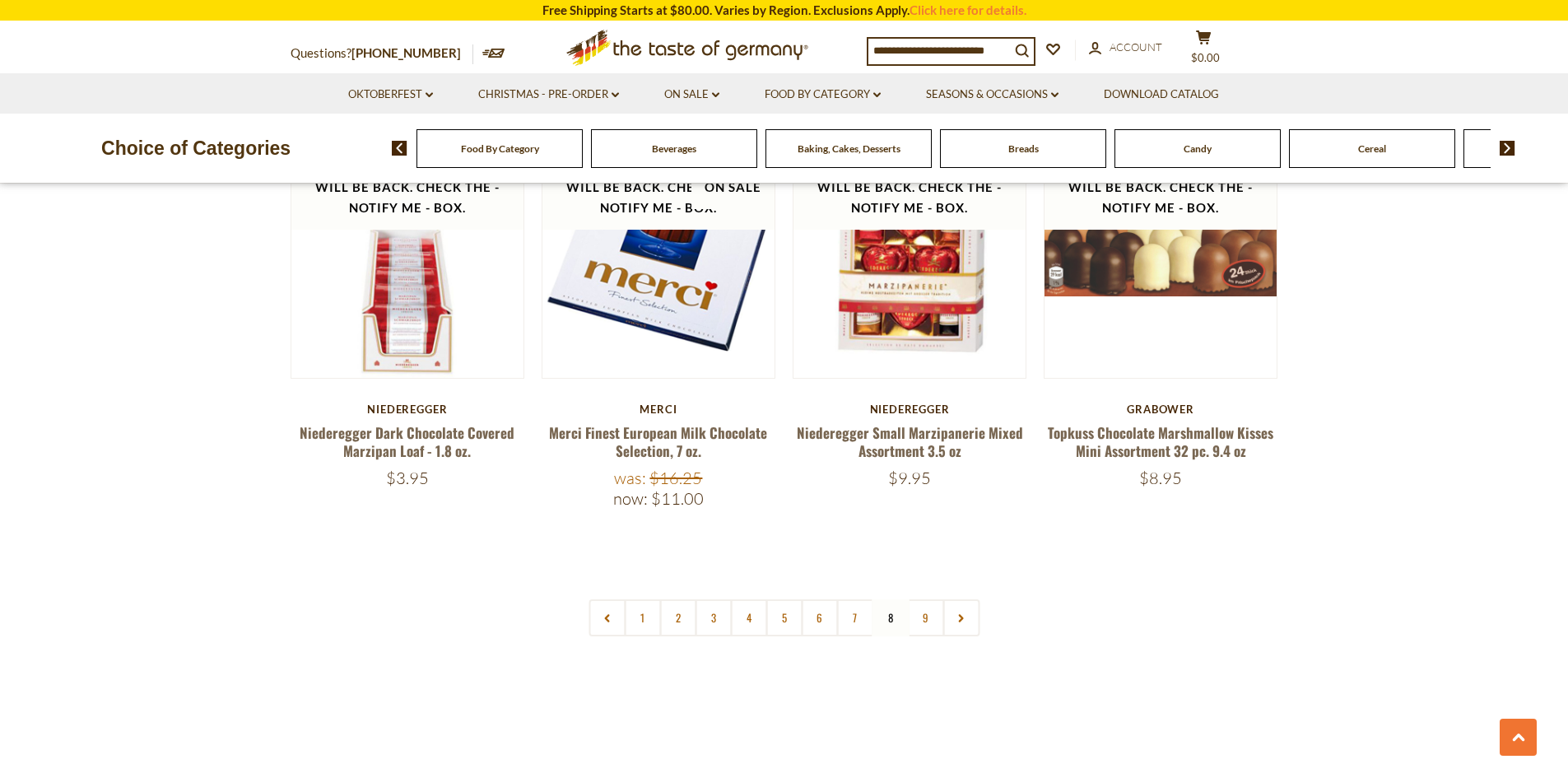
click at [930, 600] on link "9" at bounding box center [926, 618] width 37 height 37
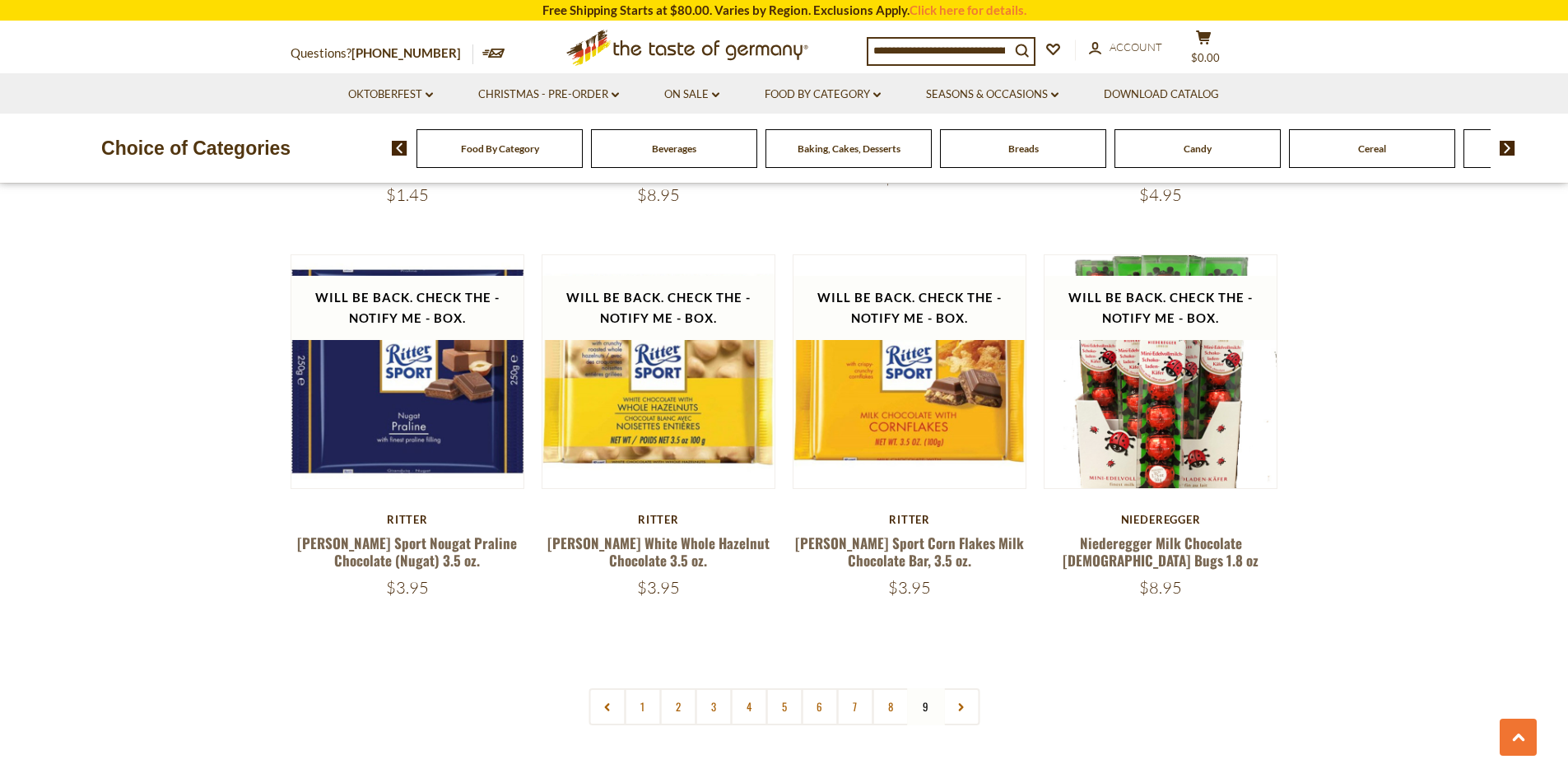
scroll to position [2256, 0]
